Goal: Task Accomplishment & Management: Manage account settings

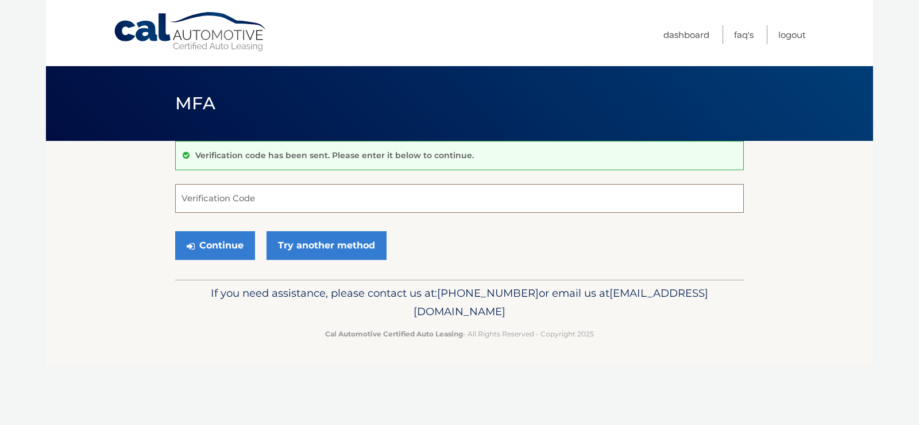
drag, startPoint x: 0, startPoint y: 0, endPoint x: 232, endPoint y: 200, distance: 306.3
click at [232, 200] on input "Verification Code" at bounding box center [459, 198] width 569 height 29
type input "274763"
click at [215, 239] on button "Continue" at bounding box center [215, 245] width 80 height 29
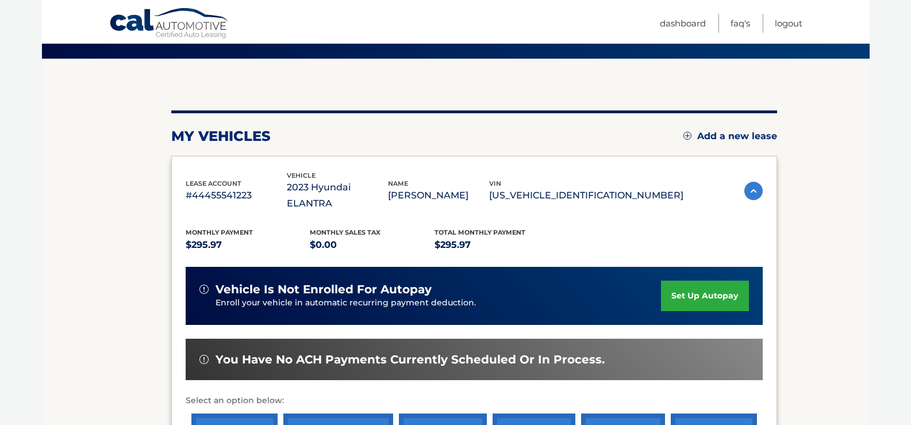
scroll to position [172, 0]
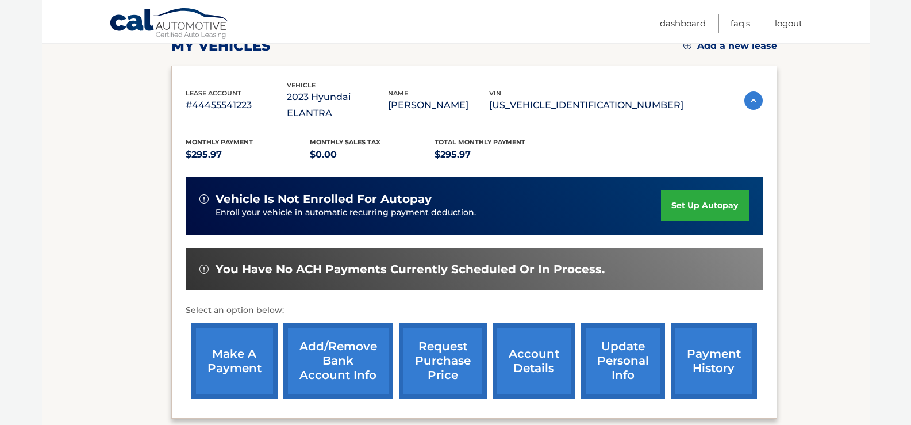
click at [226, 356] on link "make a payment" at bounding box center [234, 360] width 86 height 75
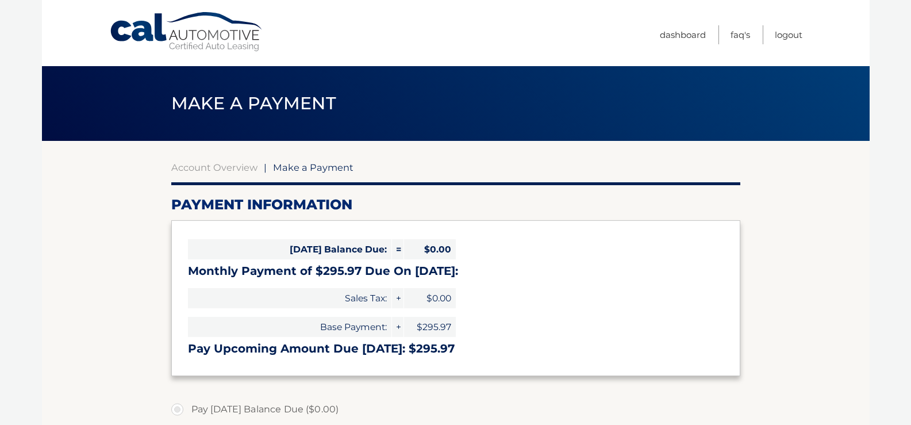
select select "MWE2OGQ3YzItMzY2Mi00M2IyLWFiZjMtMGJiZjhiNDMzYTFm"
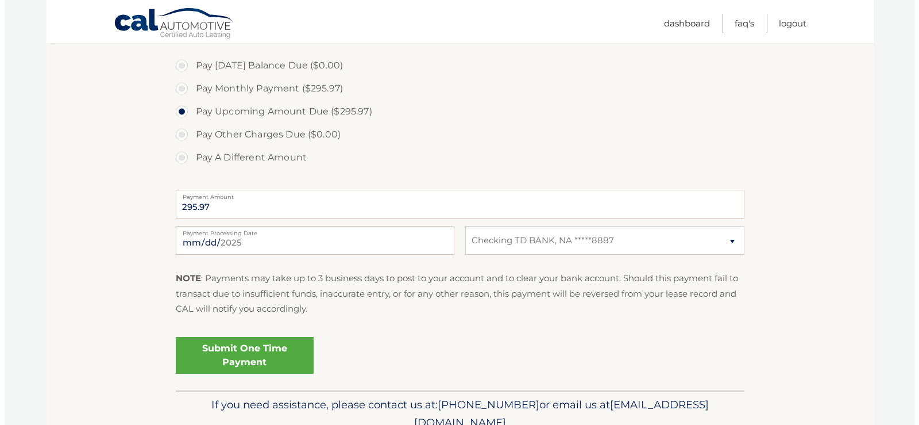
scroll to position [345, 0]
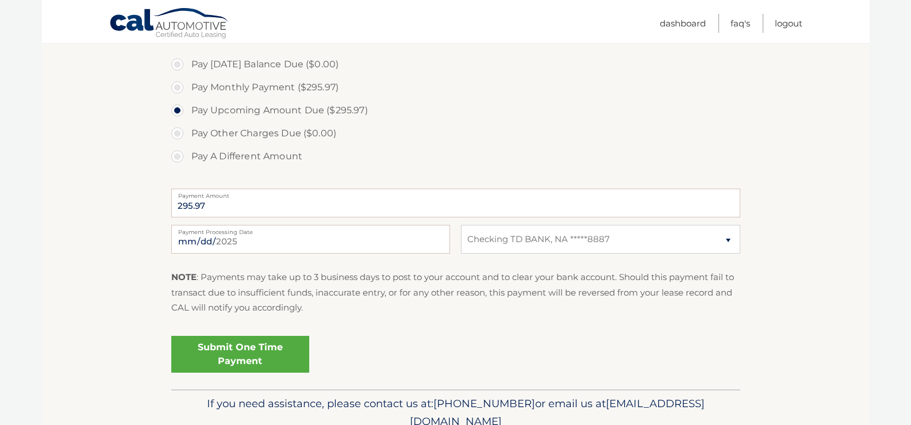
click at [242, 354] on link "Submit One Time Payment" at bounding box center [240, 354] width 138 height 37
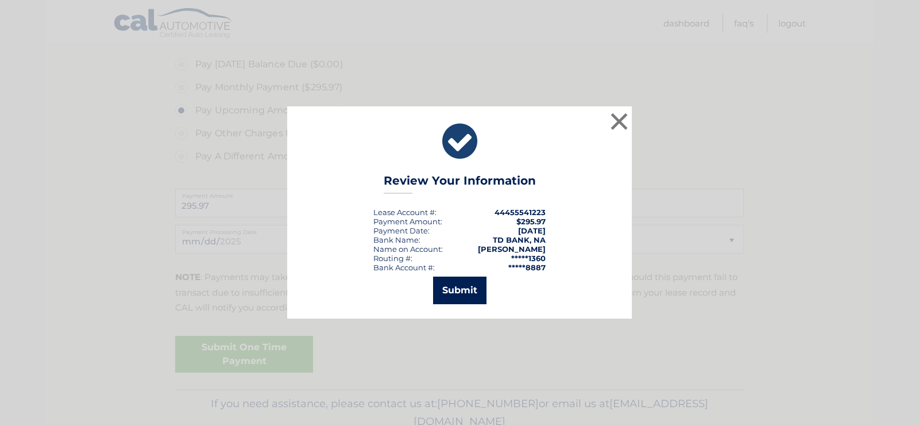
click at [469, 289] on button "Submit" at bounding box center [459, 290] width 53 height 28
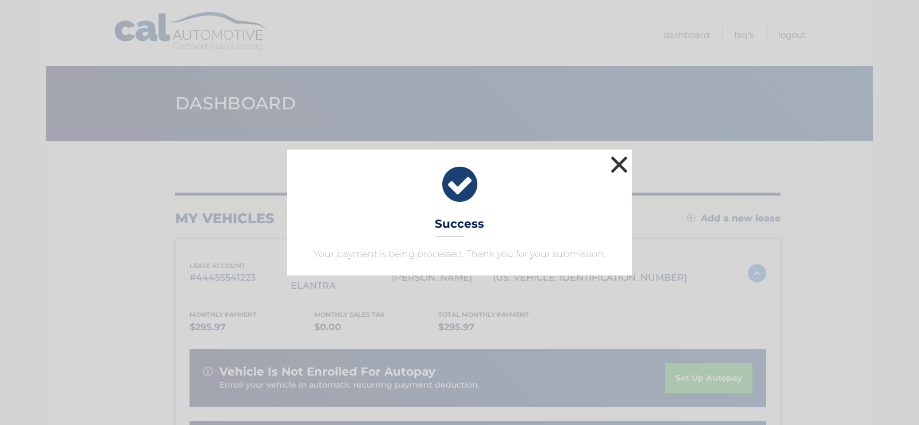
click at [619, 161] on button "×" at bounding box center [619, 164] width 23 height 23
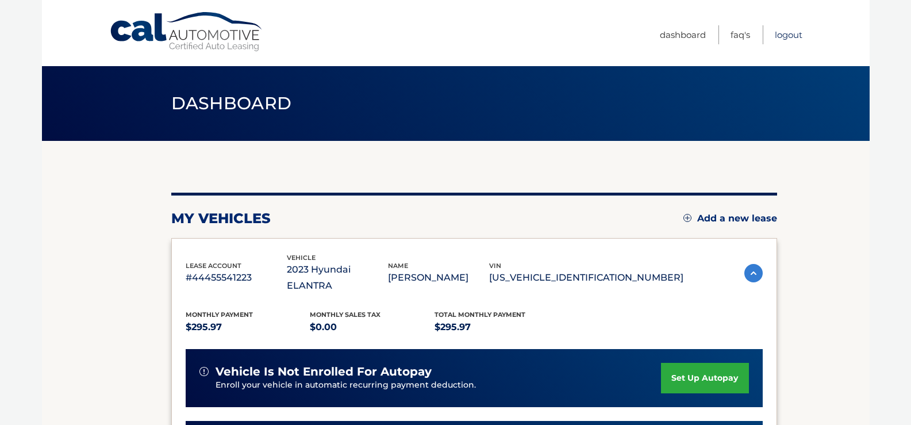
click at [781, 36] on link "Logout" at bounding box center [788, 34] width 28 height 19
